Goal: Information Seeking & Learning: Learn about a topic

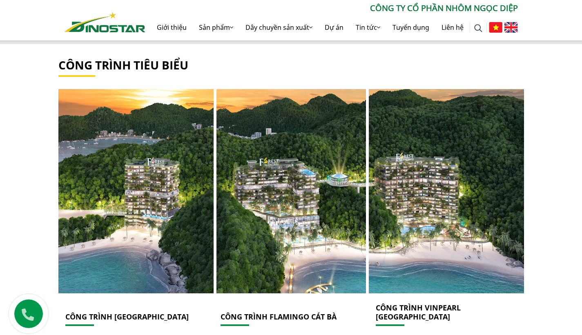
scroll to position [803, 0]
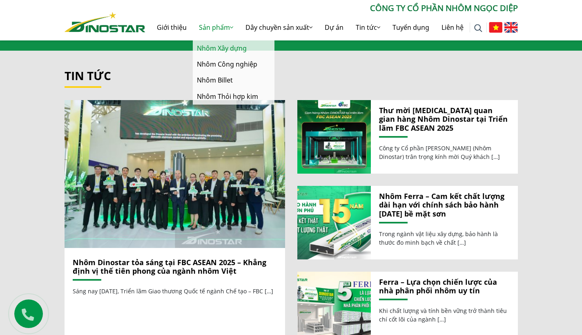
click at [230, 50] on link "Nhôm Xây dựng" at bounding box center [234, 48] width 82 height 16
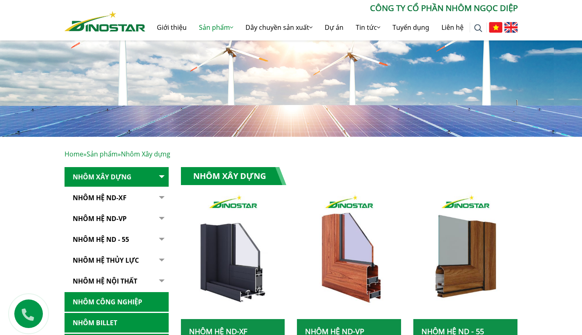
scroll to position [137, 0]
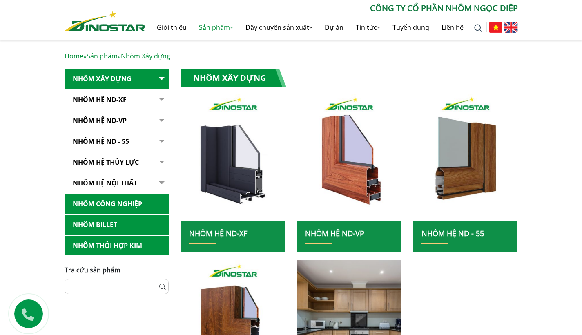
click at [151, 183] on link "Nhôm hệ nội thất" at bounding box center [117, 183] width 104 height 20
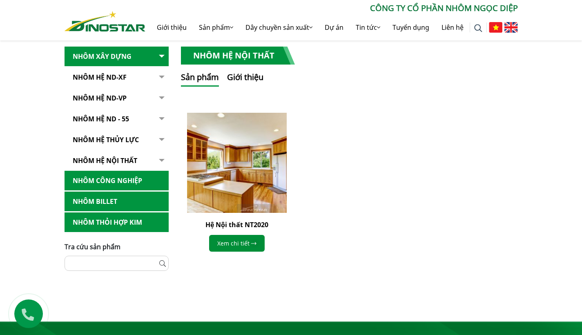
scroll to position [213, 0]
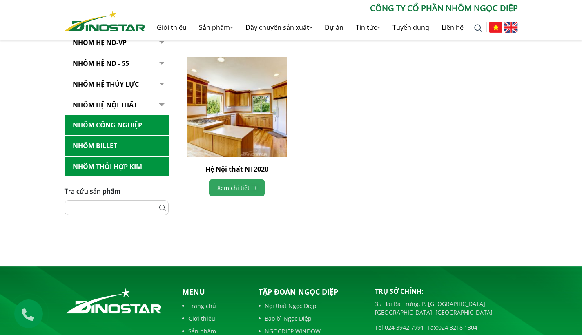
click at [241, 189] on link "Xem chi tiết" at bounding box center [237, 187] width 56 height 17
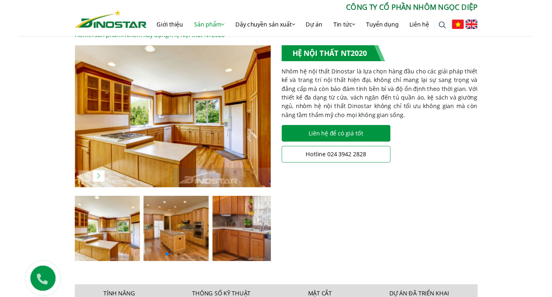
scroll to position [101, 0]
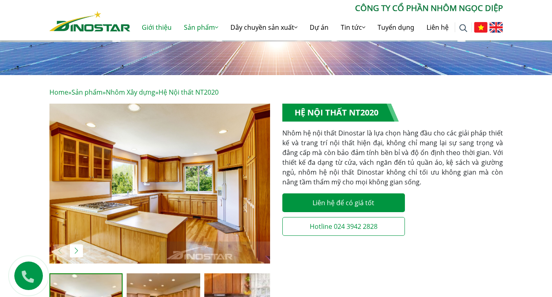
click at [158, 29] on link "Giới thiệu" at bounding box center [157, 27] width 42 height 26
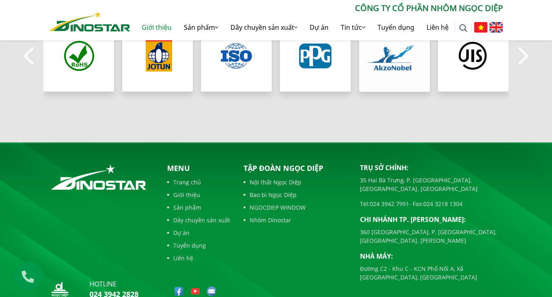
scroll to position [850, 0]
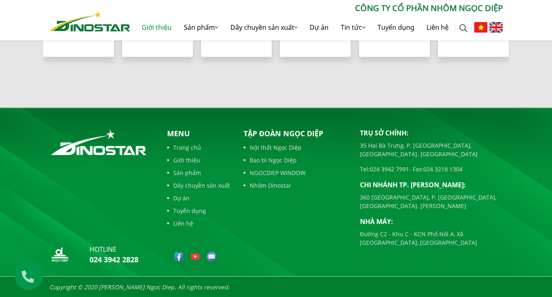
click at [287, 146] on link "Nội thất Ngọc Diệp" at bounding box center [296, 147] width 104 height 9
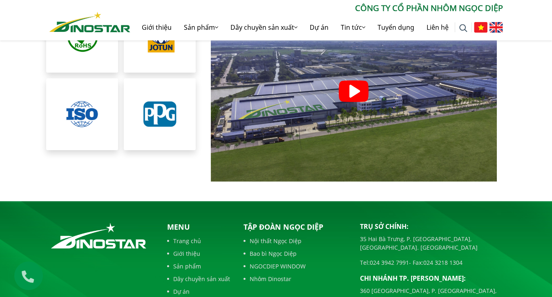
scroll to position [1850, 0]
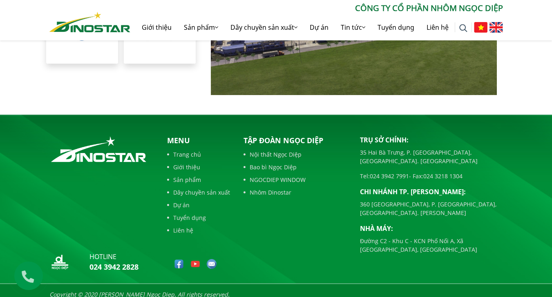
click at [192, 176] on link "Sản phẩm" at bounding box center [198, 180] width 63 height 9
click at [193, 176] on link "Sản phẩm" at bounding box center [198, 180] width 63 height 9
